Goal: Information Seeking & Learning: Learn about a topic

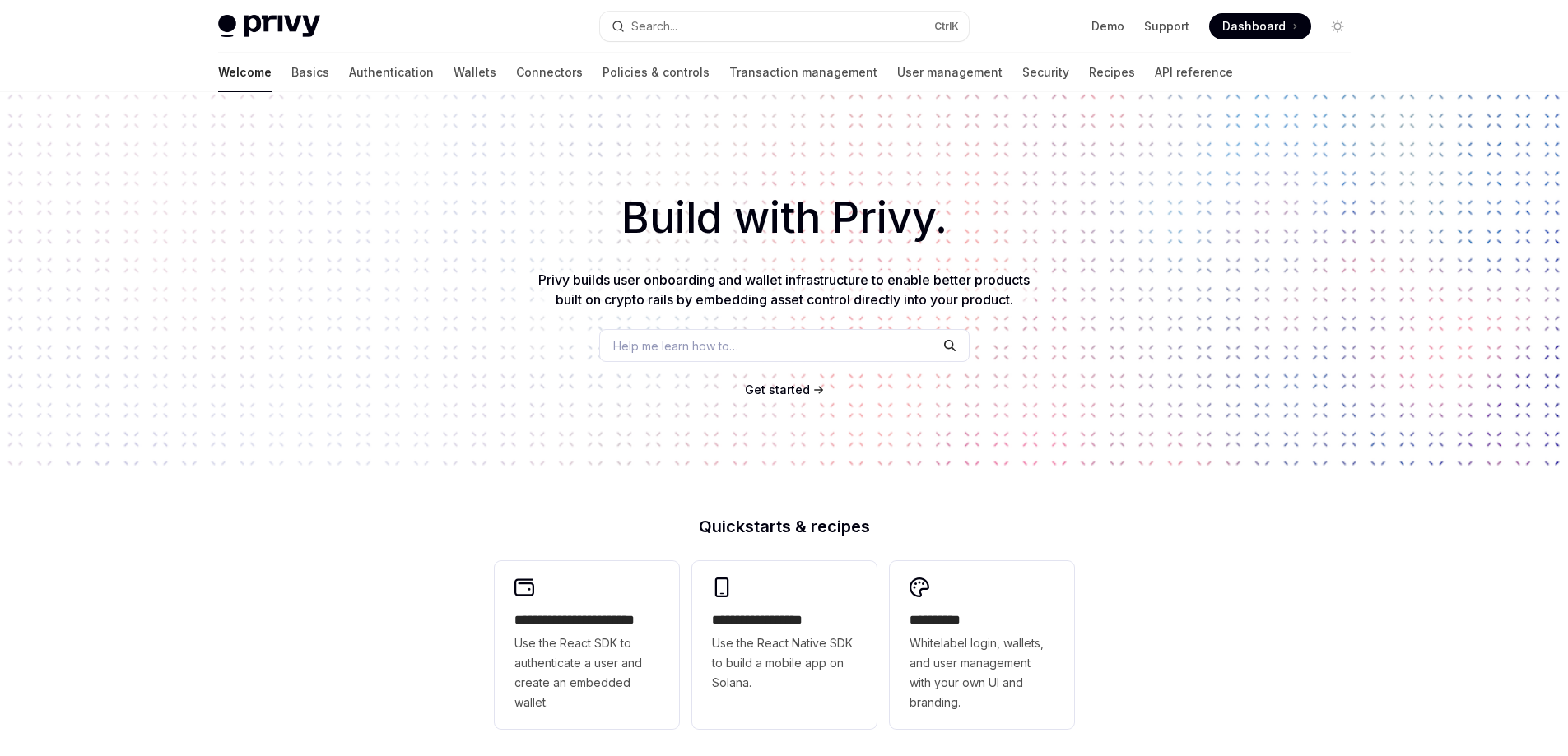
click at [357, 250] on div "Build with Privy. Privy builds user onboarding and wallet infrastructure to ena…" at bounding box center [784, 279] width 1568 height 375
click at [757, 26] on button "Search... Ctrl K" at bounding box center [784, 27] width 369 height 30
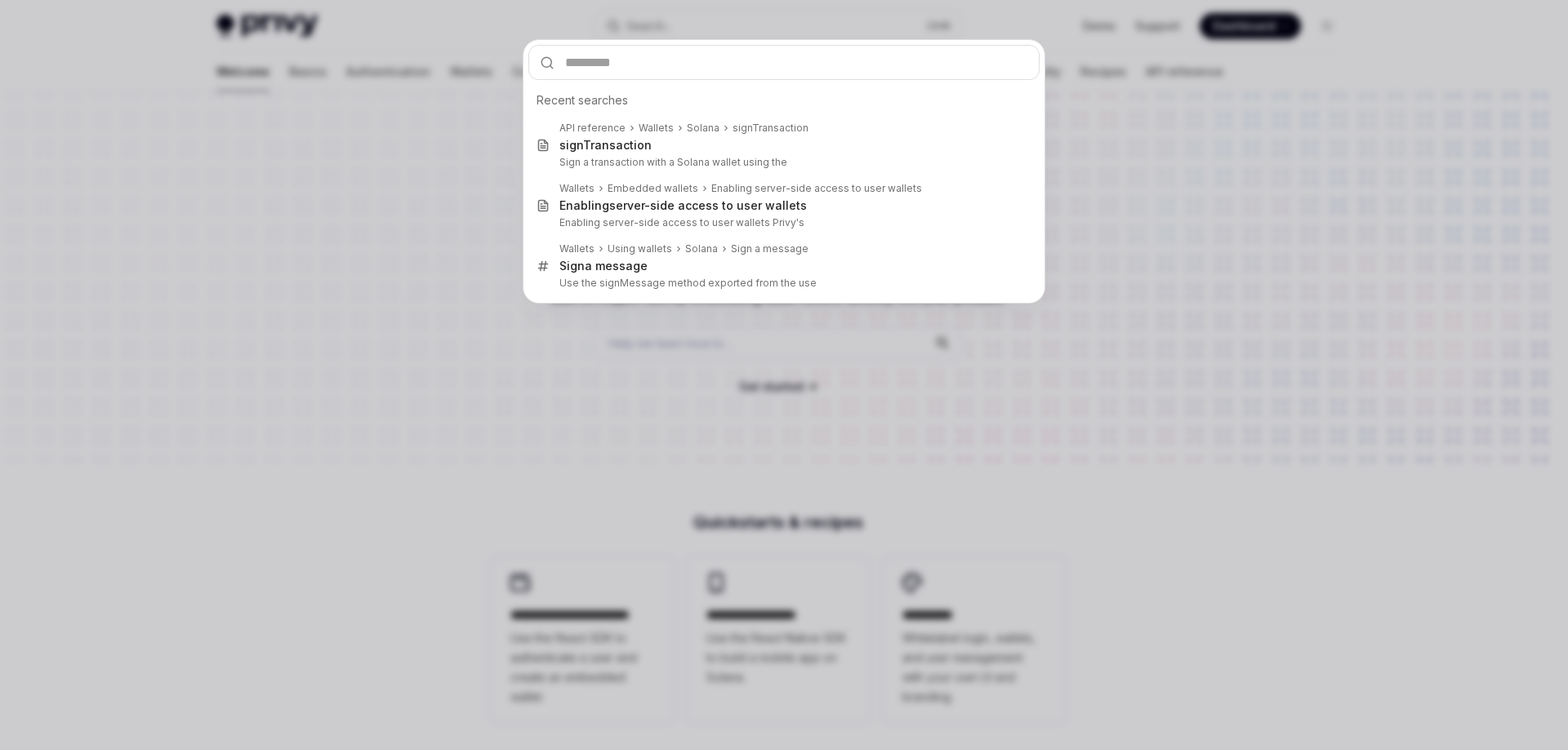
click at [1254, 312] on div "Recent searches API reference Wallets Solana signTransaction sign Transaction S…" at bounding box center [784, 375] width 1568 height 750
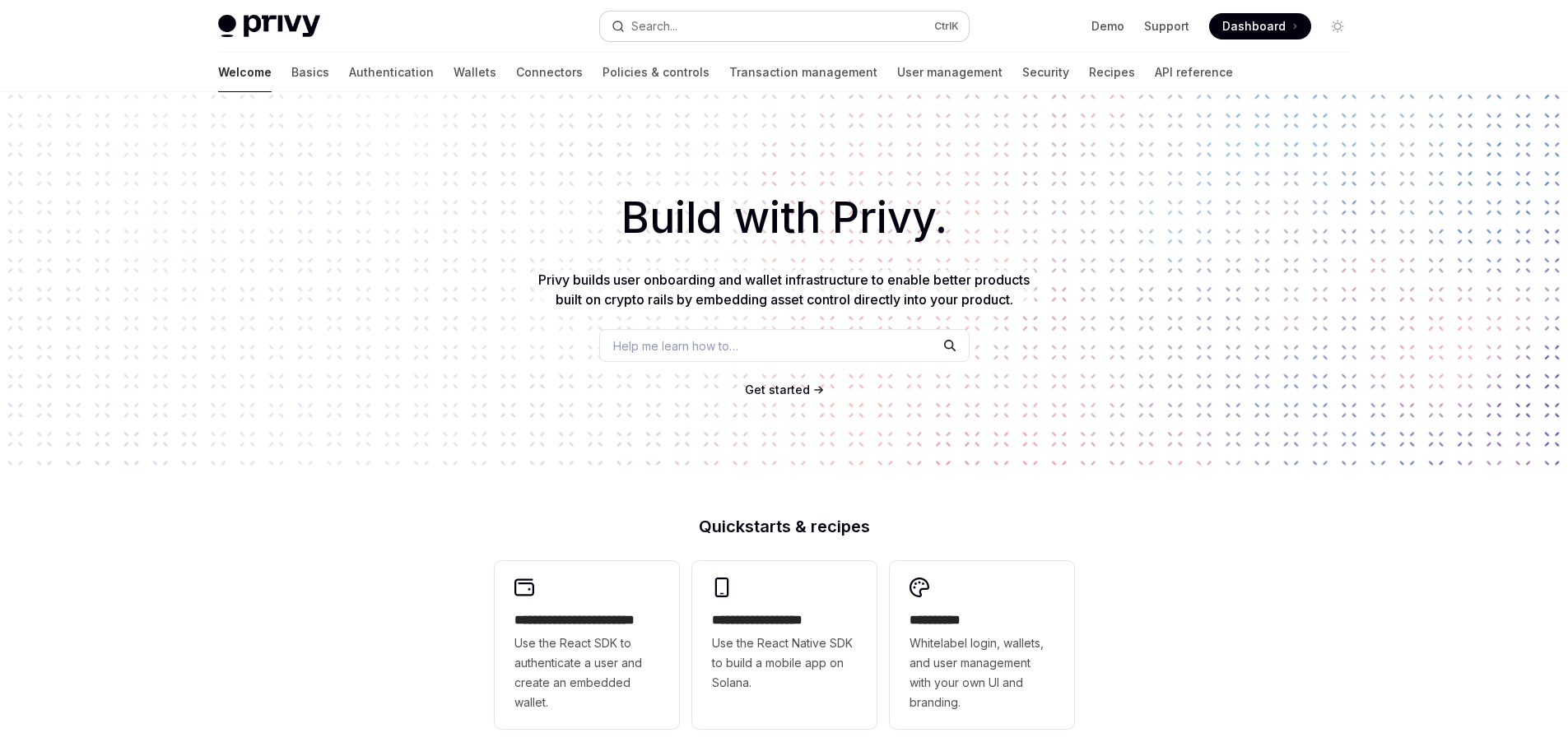
click at [681, 16] on button "Search... Ctrl K" at bounding box center [784, 27] width 369 height 30
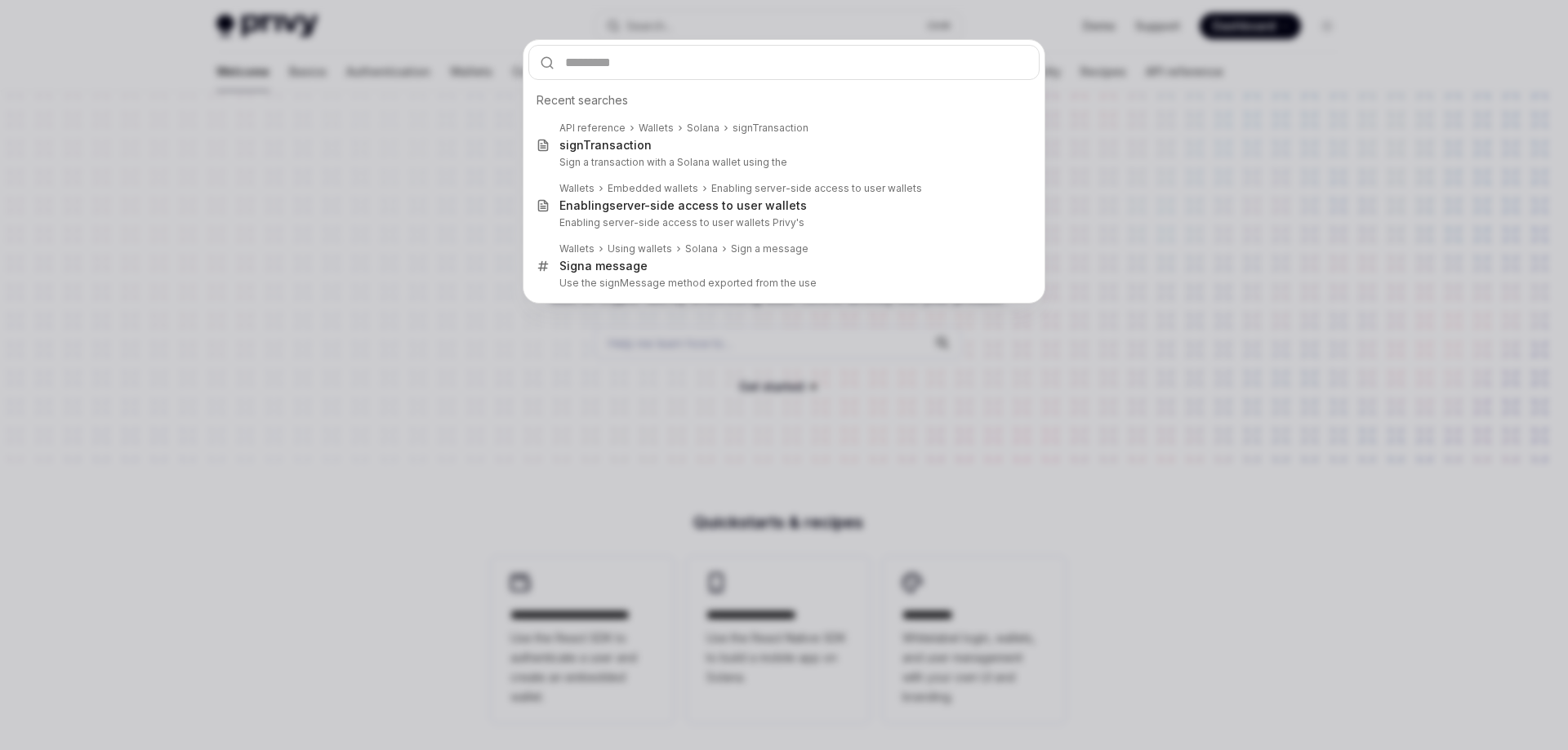
type input "*"
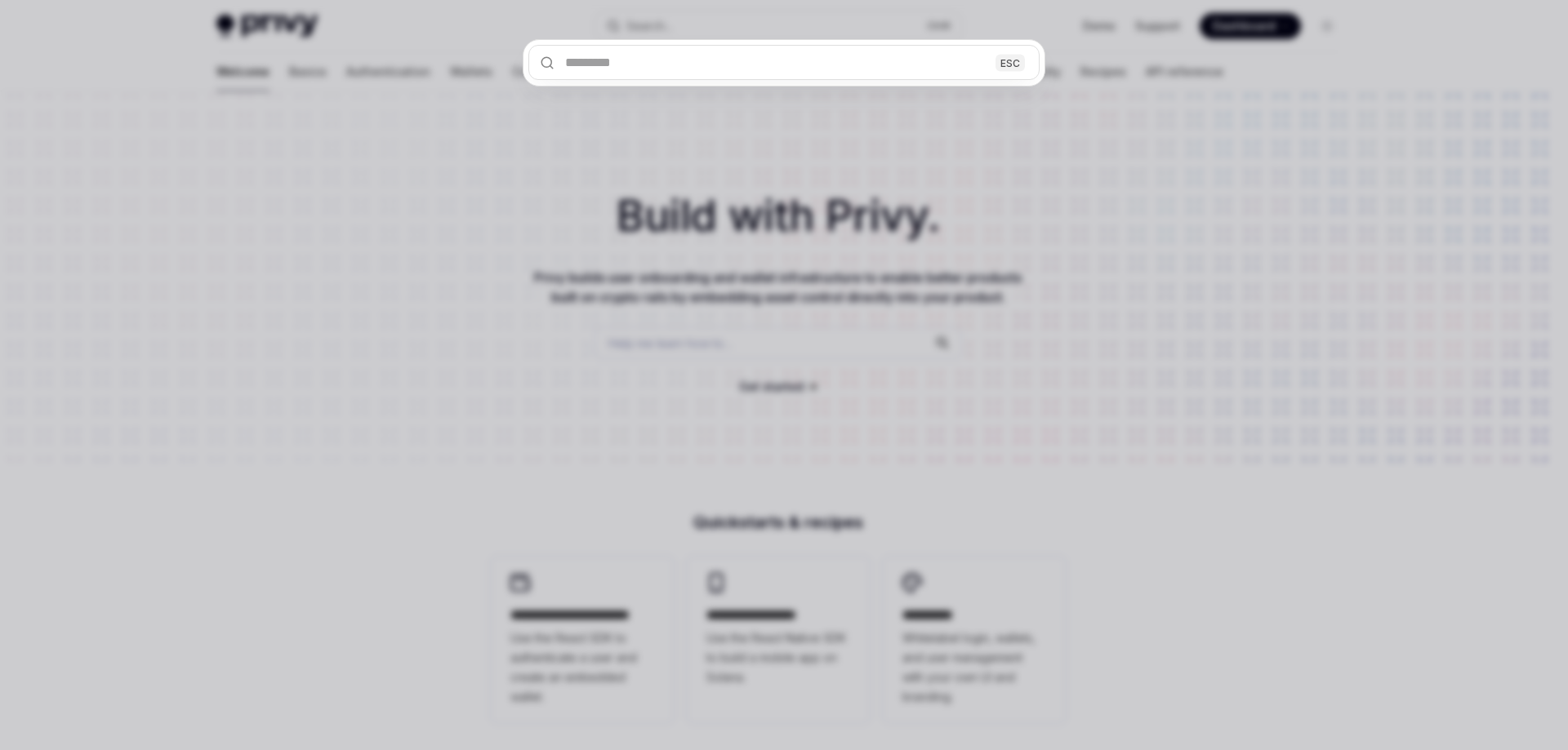
type input "*"
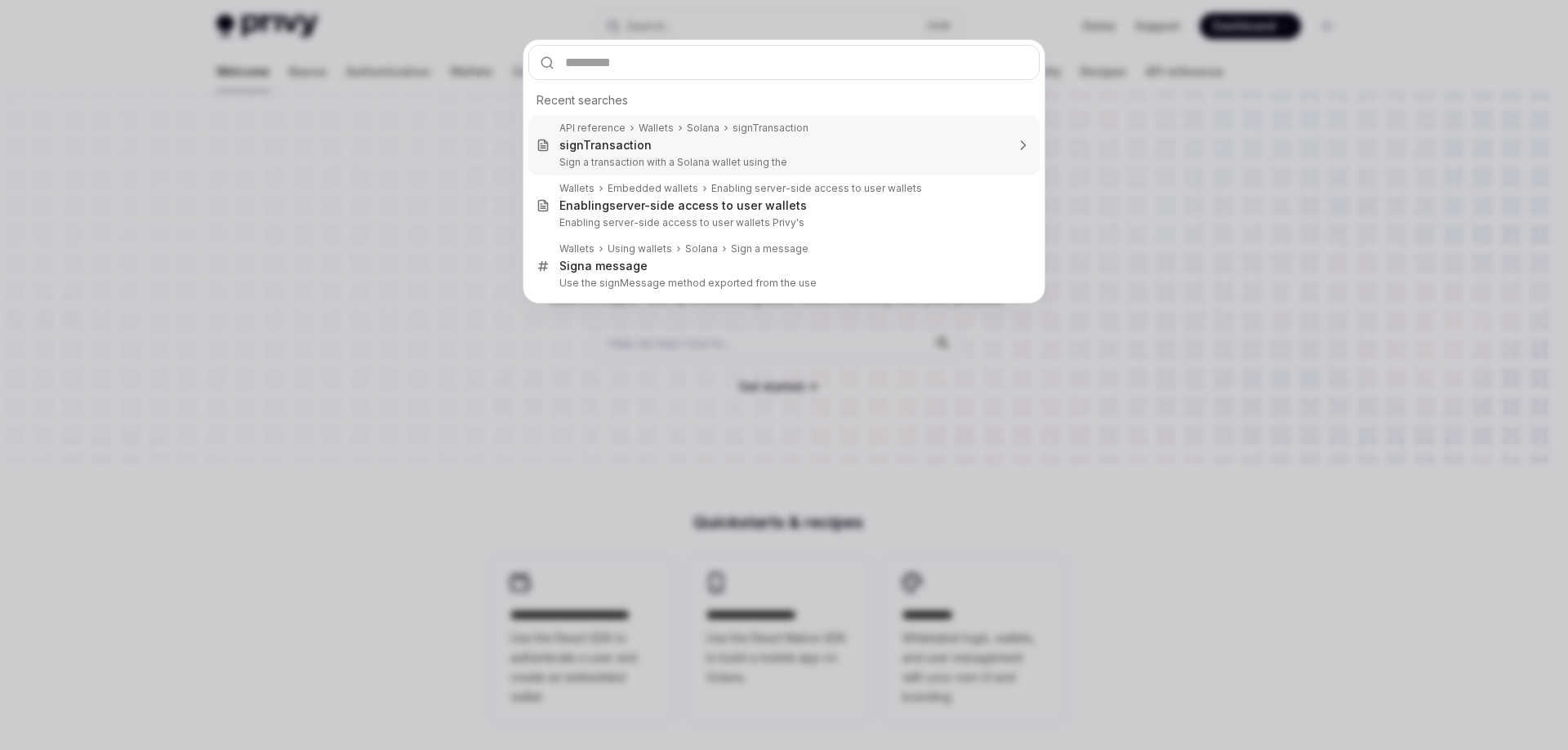
type input "*"
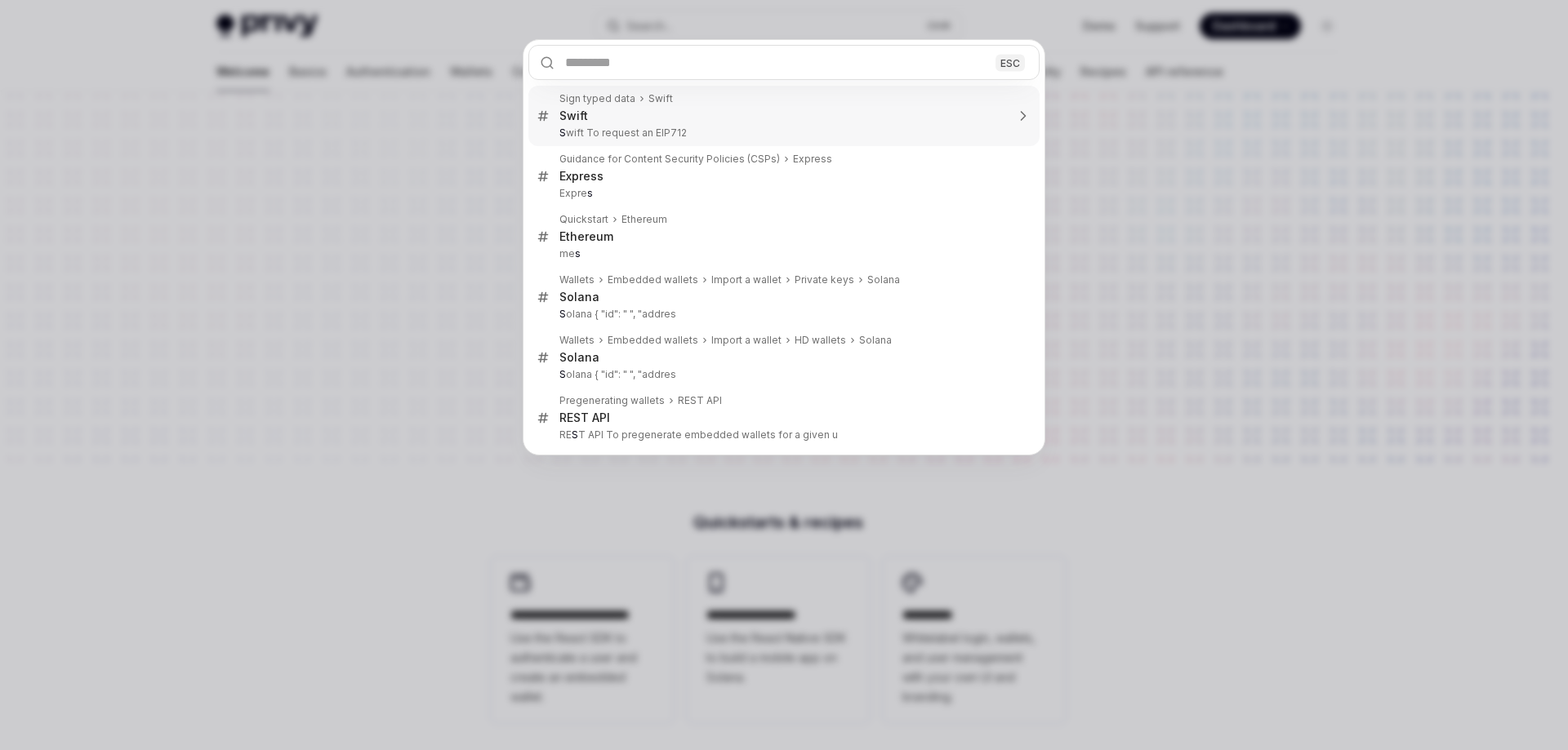
type input "*"
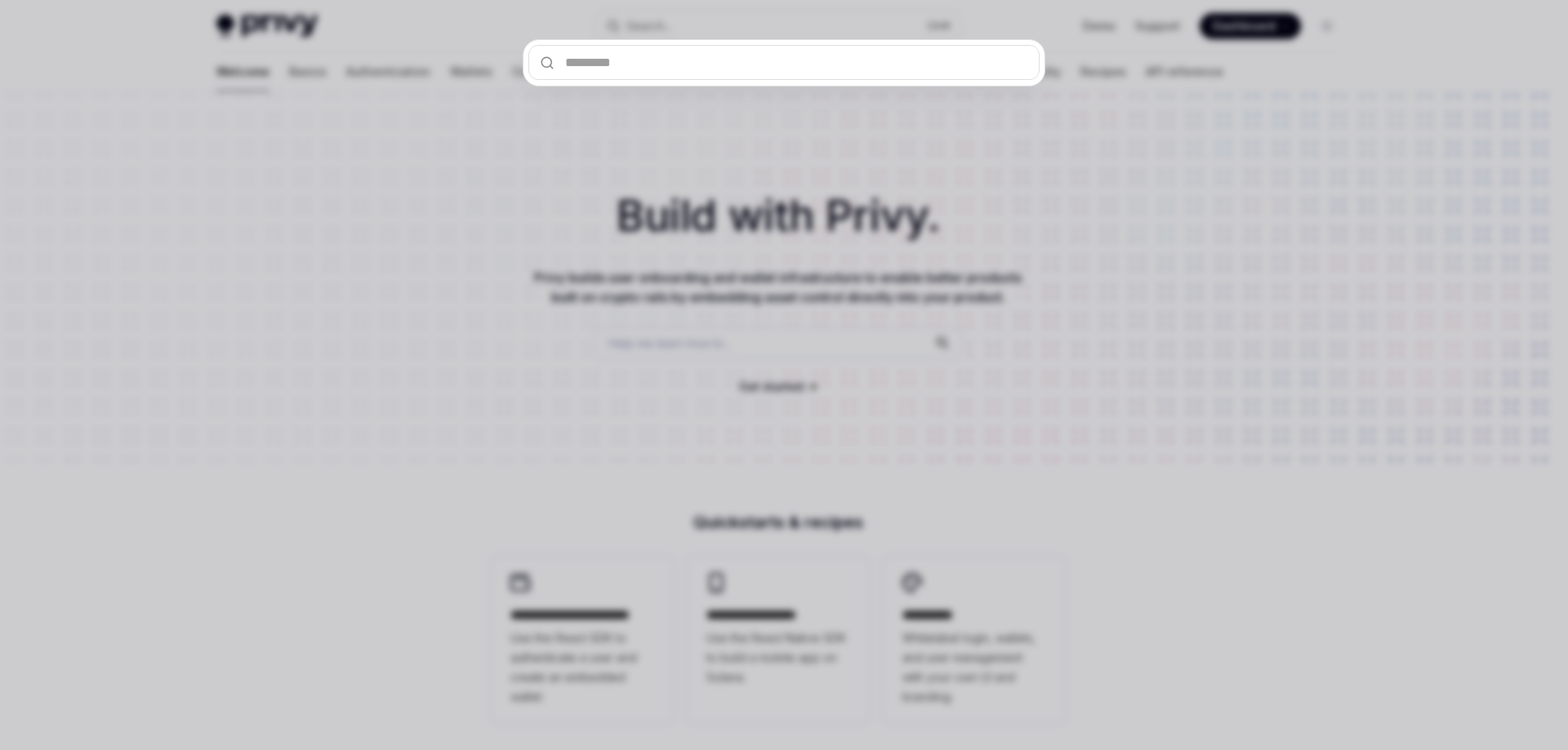
type input "*"
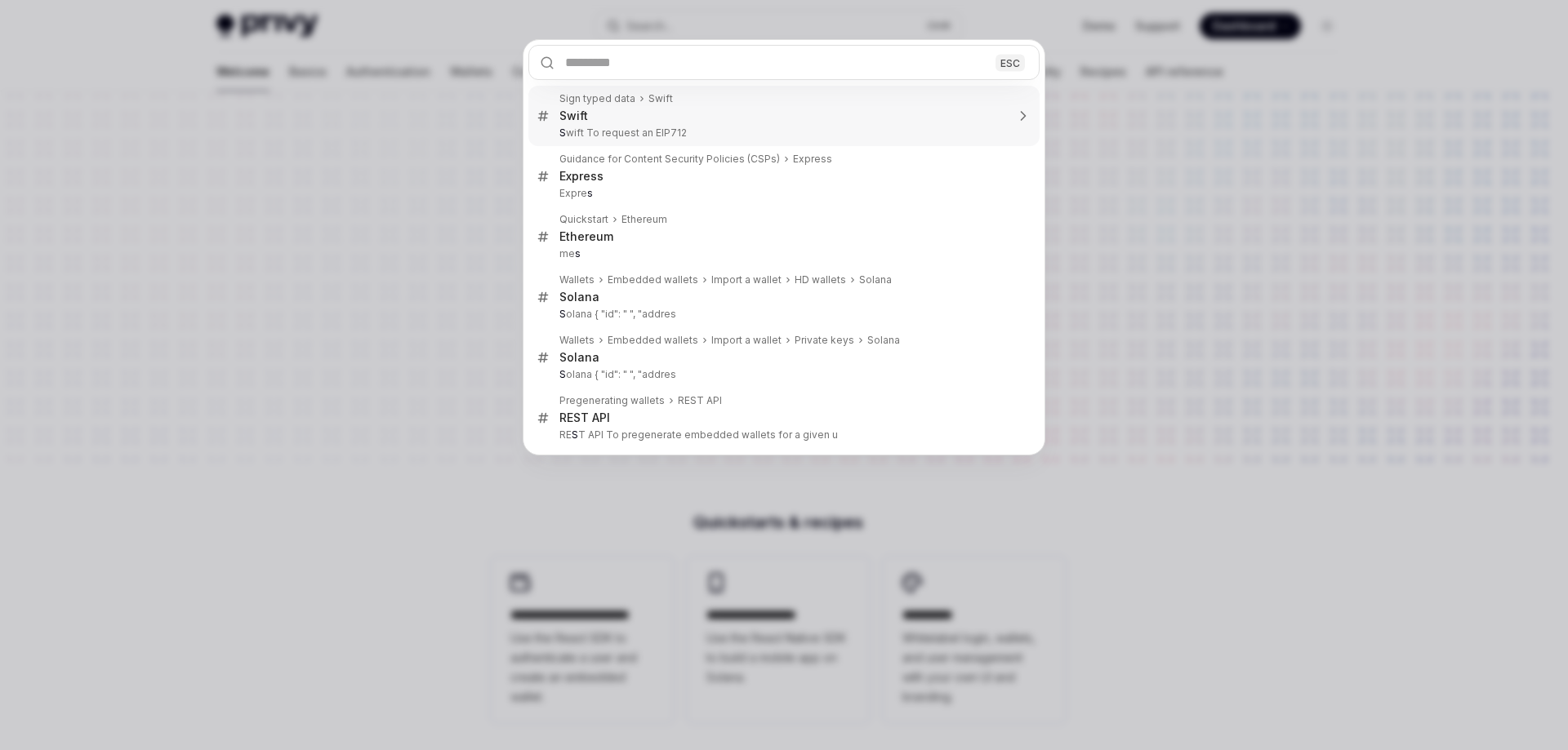
type input "*"
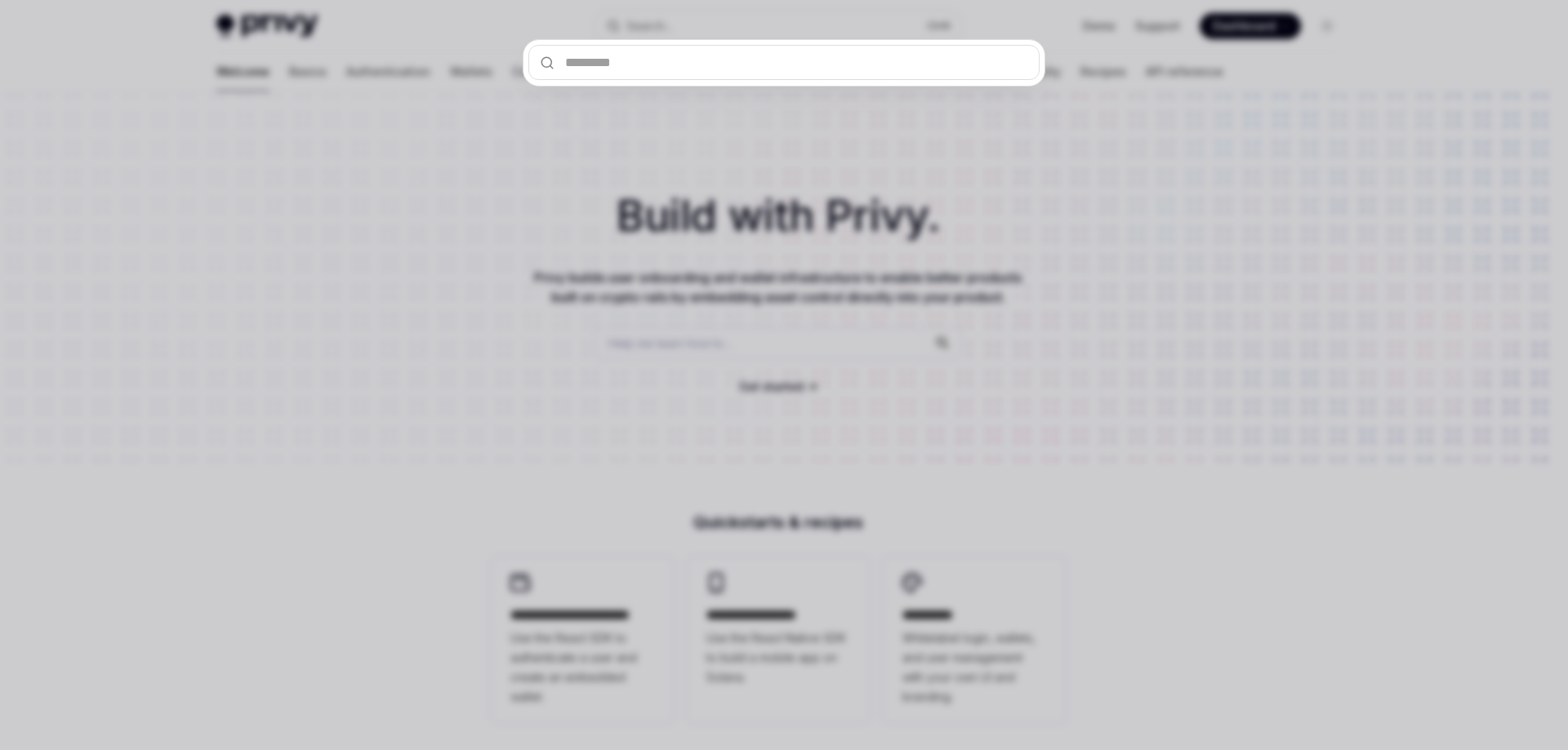
type input "*"
type textarea "*"
type input "*"
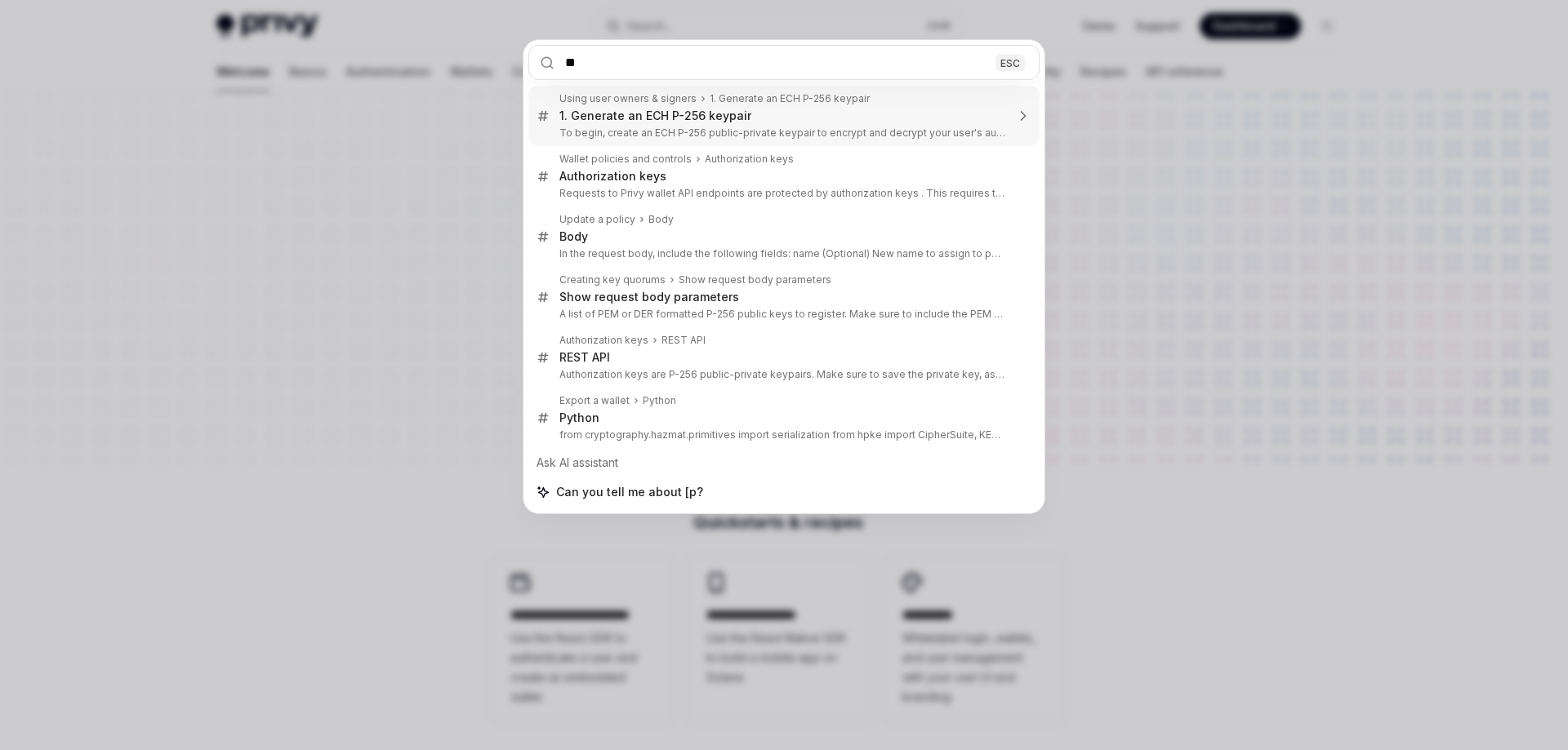
type input "*"
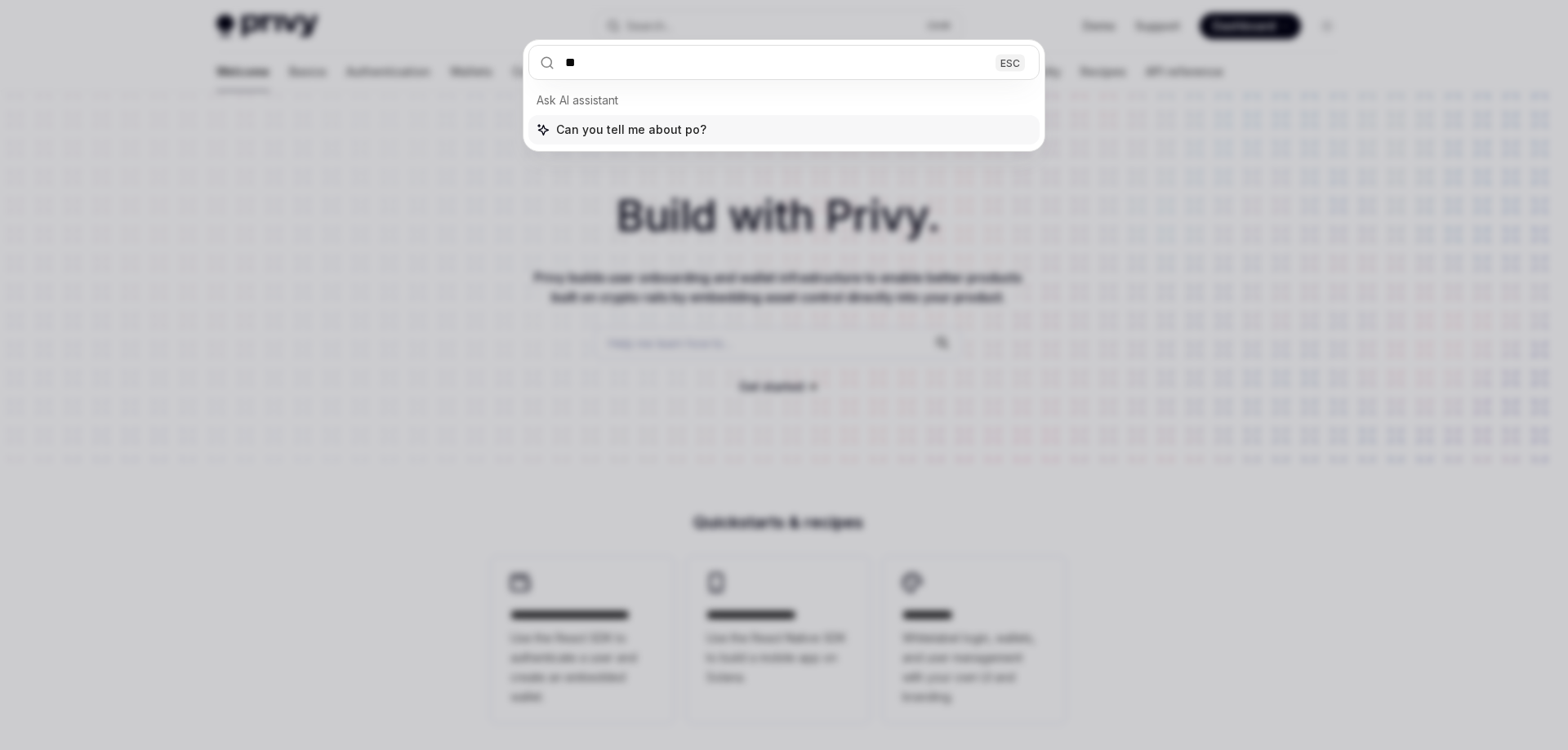
type input "*"
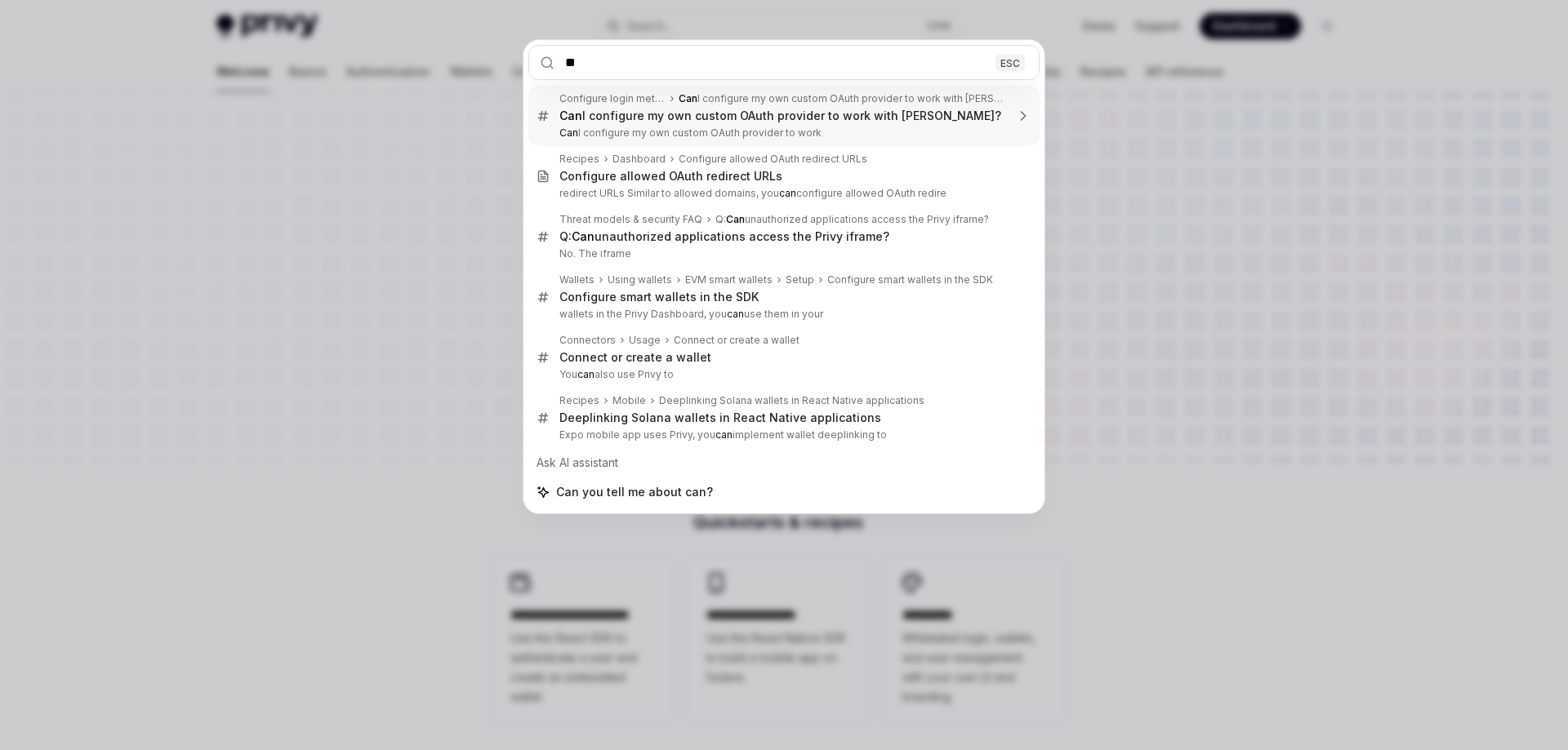
type input "*"
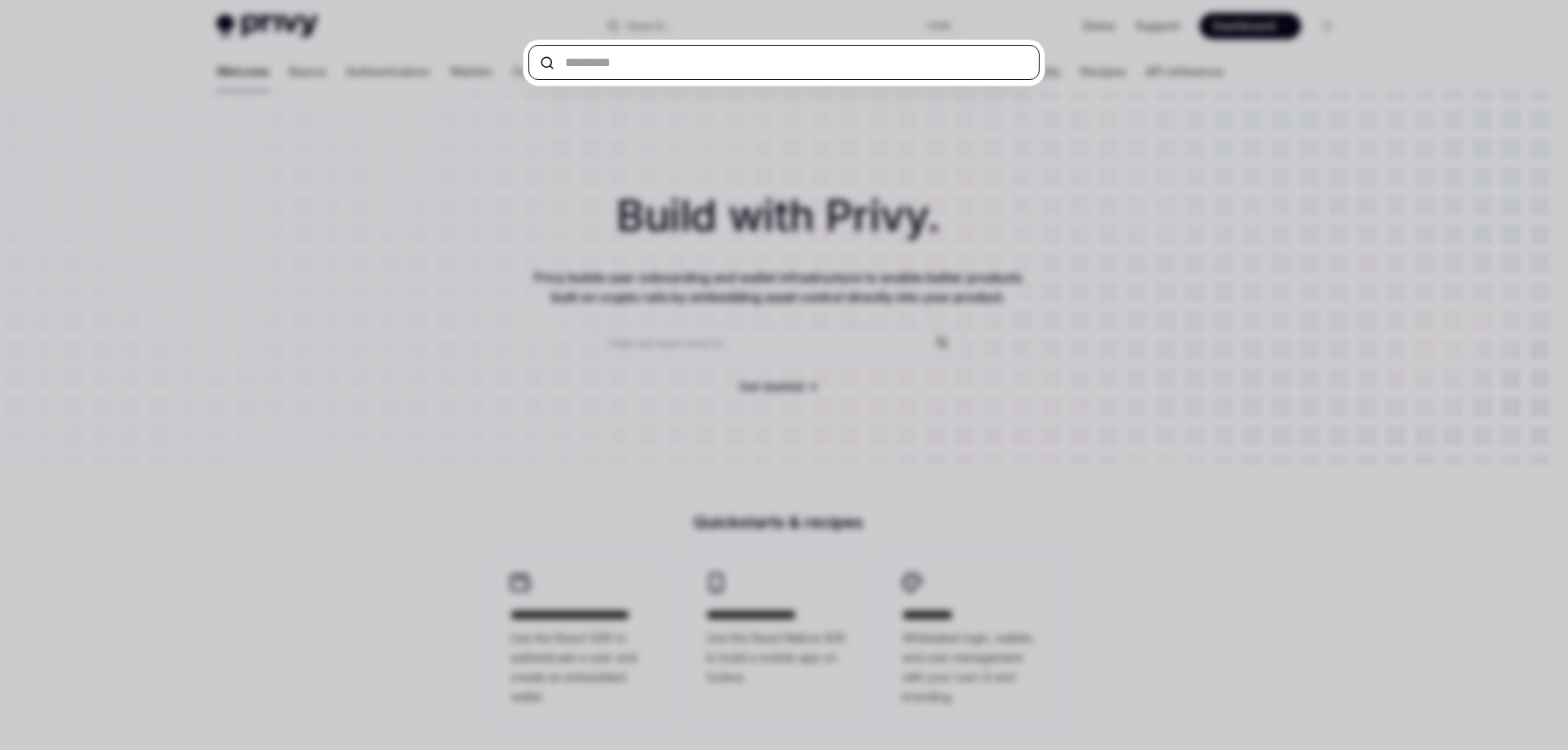
click at [610, 57] on input "text" at bounding box center [784, 63] width 511 height 35
type input "*"
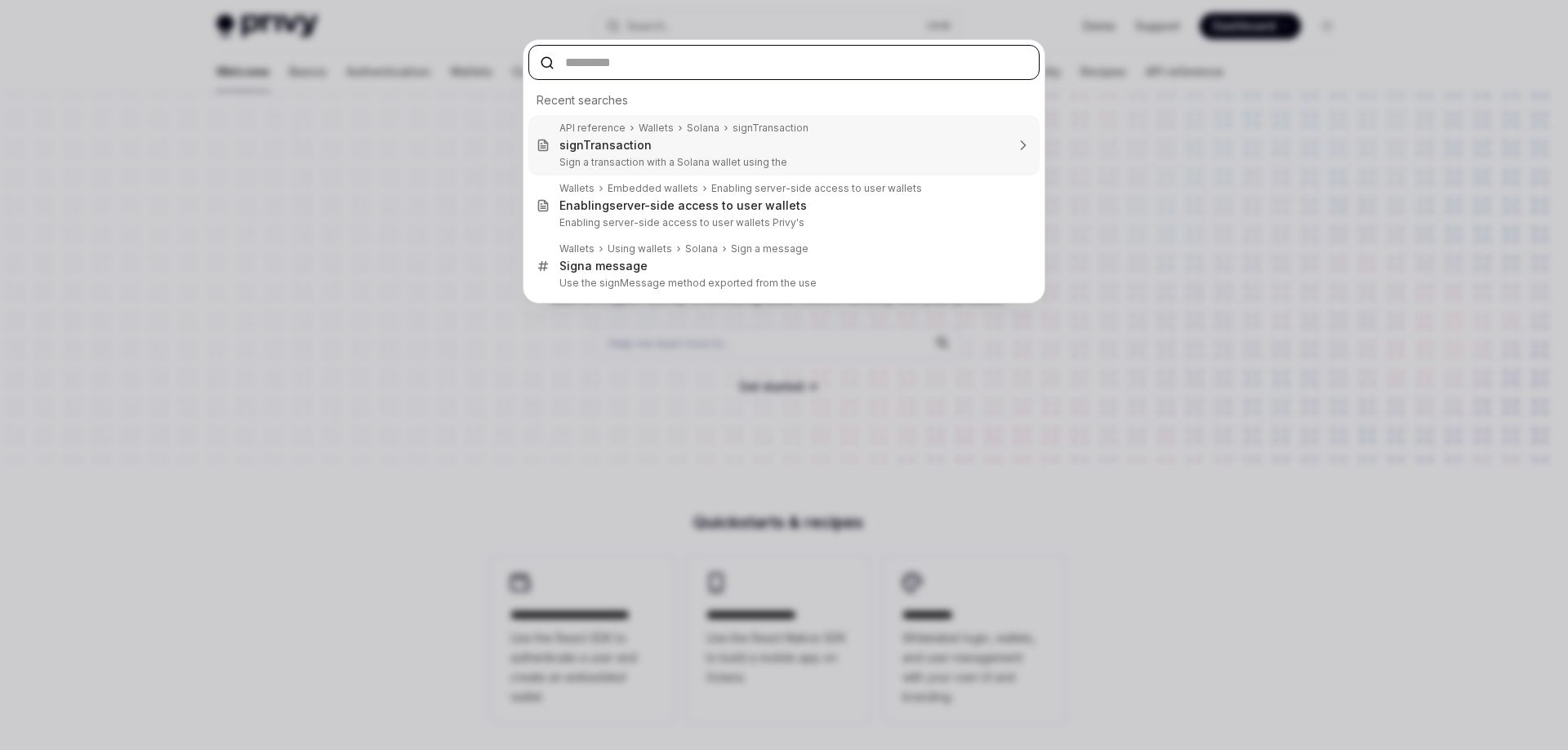
type input "*"
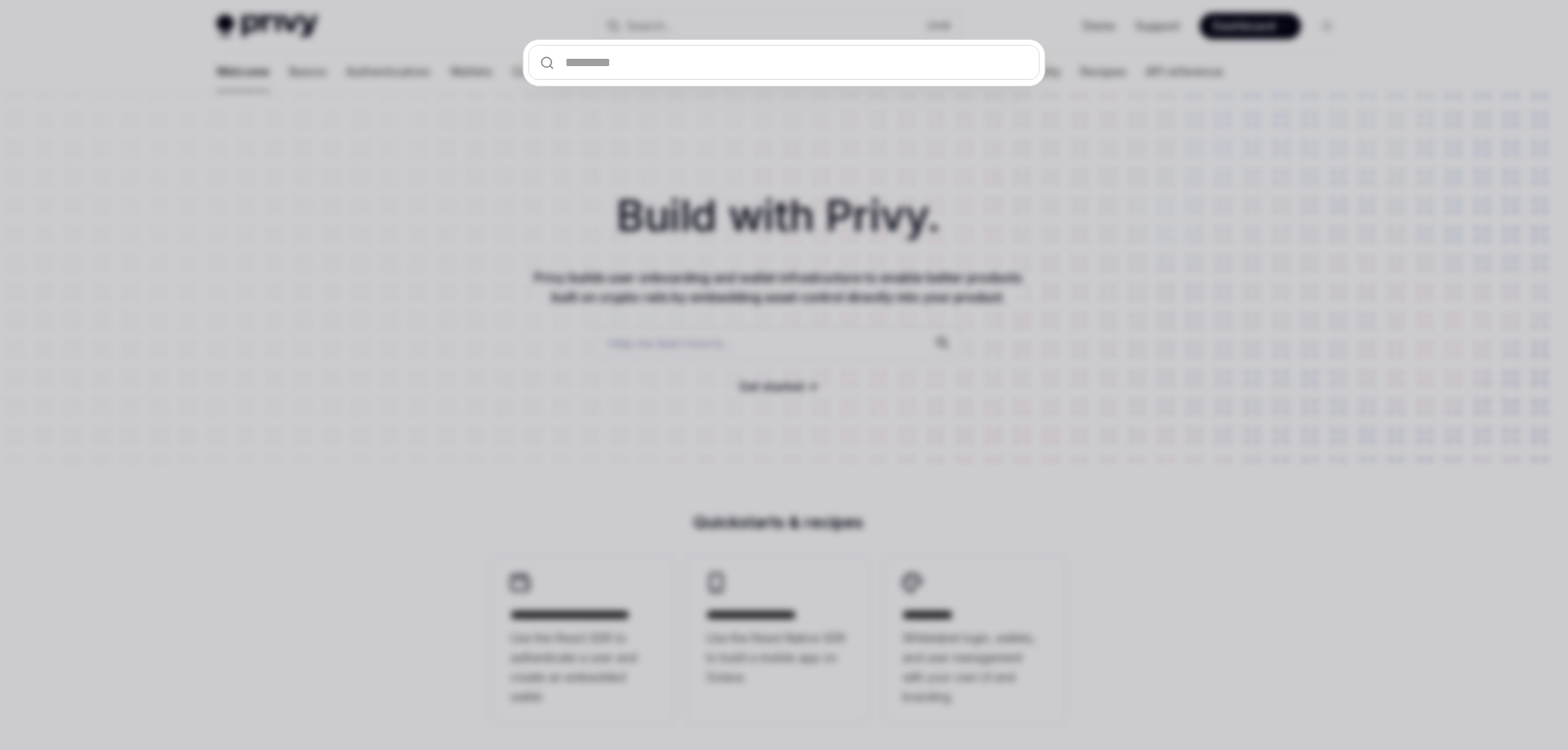
click at [461, 143] on div at bounding box center [784, 375] width 1568 height 750
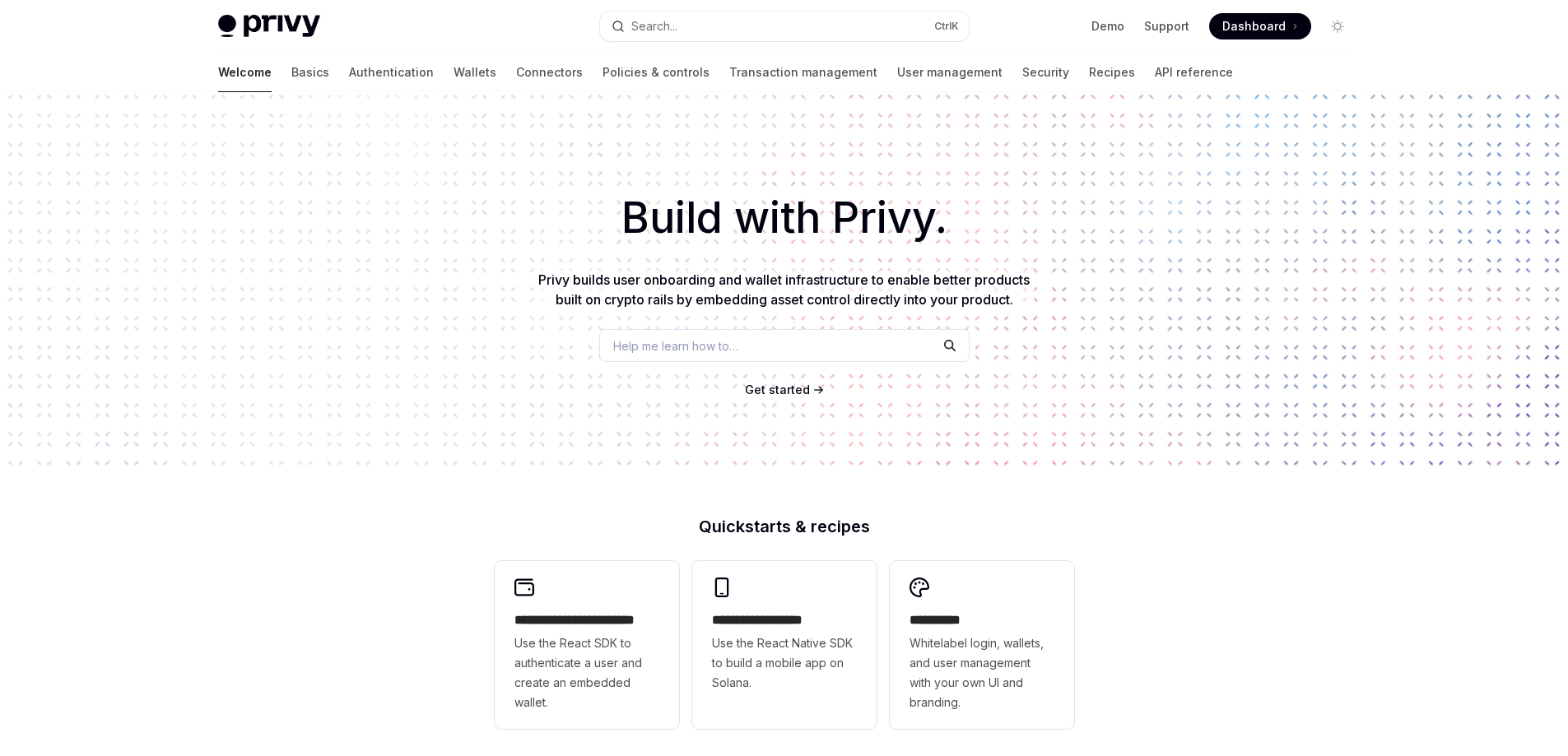
click at [488, 206] on h1 "Build with Privy." at bounding box center [784, 217] width 1515 height 64
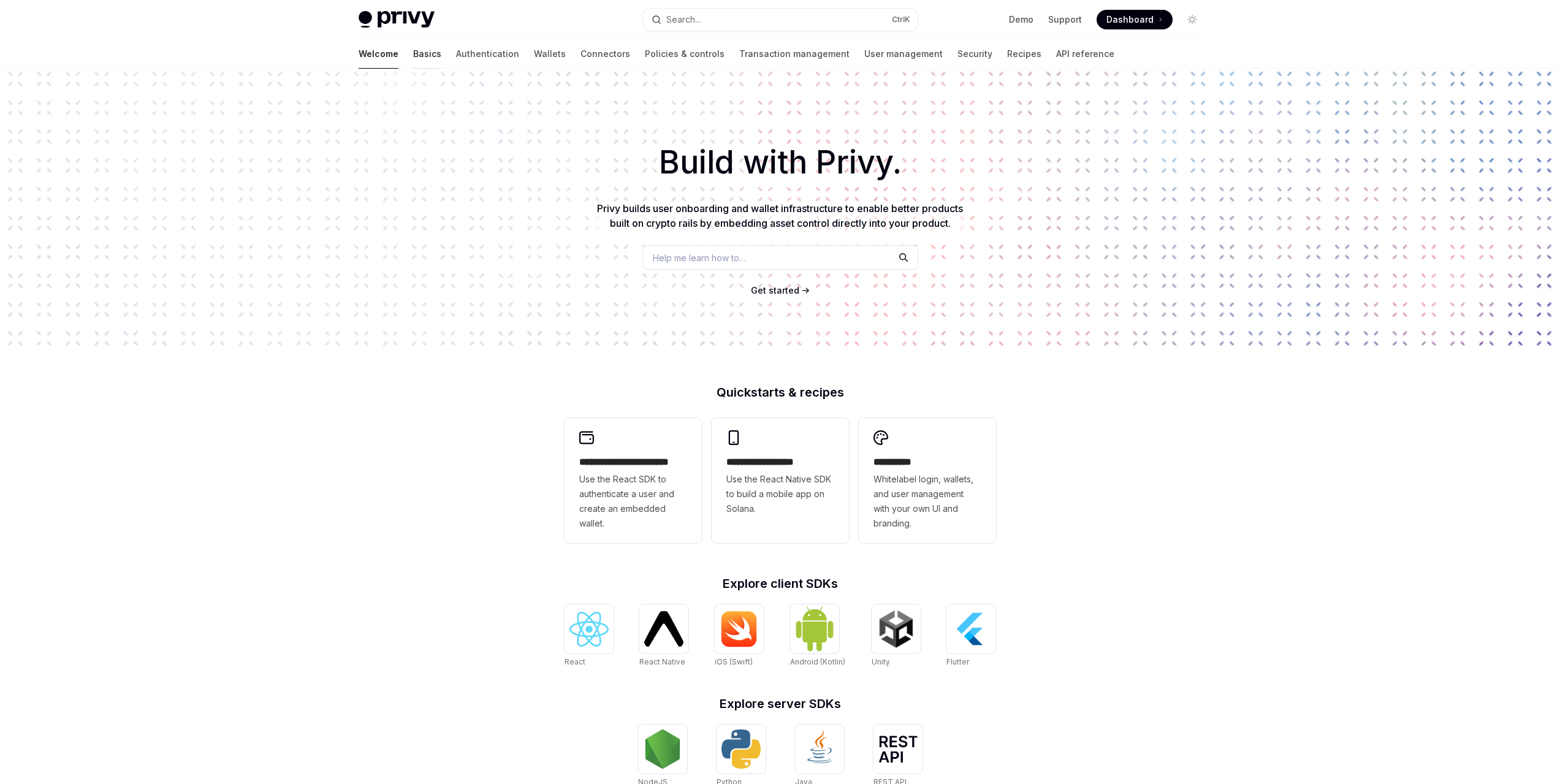
drag, startPoint x: 398, startPoint y: 109, endPoint x: 366, endPoint y: 54, distance: 63.6
click at [398, 108] on div "Build with Privy. Privy builds user onboarding and wallet infrastructure to ena…" at bounding box center [780, 208] width 1560 height 279
click at [413, 50] on link "Basics" at bounding box center [427, 54] width 28 height 29
type textarea "*"
click at [1124, 21] on span "Dashboard" at bounding box center [1130, 19] width 47 height 12
